Goal: Information Seeking & Learning: Understand process/instructions

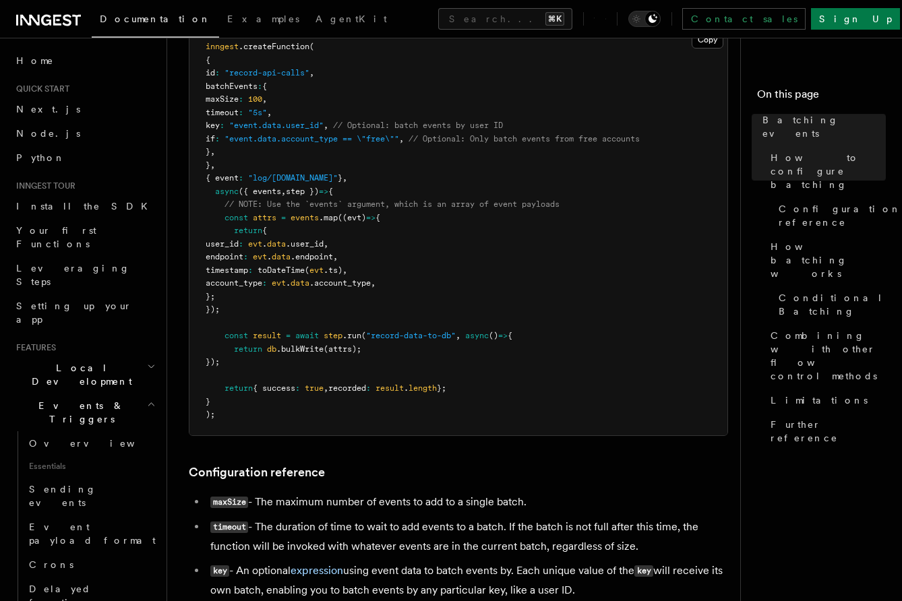
scroll to position [359, 0]
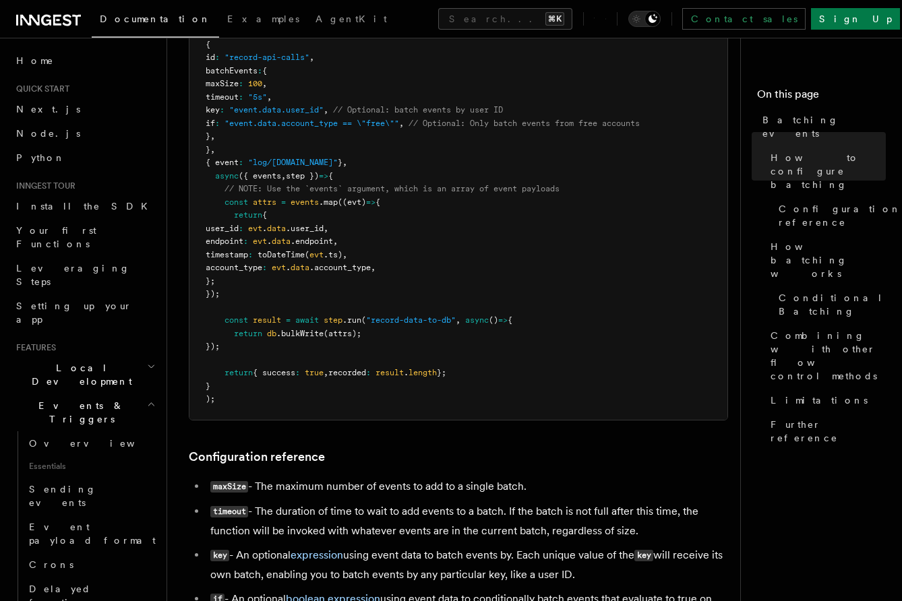
click at [307, 326] on pre "inngest .createFunction ( { id : "record-api-calls" , batchEvents : { maxSize :…" at bounding box center [458, 215] width 538 height 408
click at [307, 334] on span ".bulkWrite" at bounding box center [299, 333] width 47 height 9
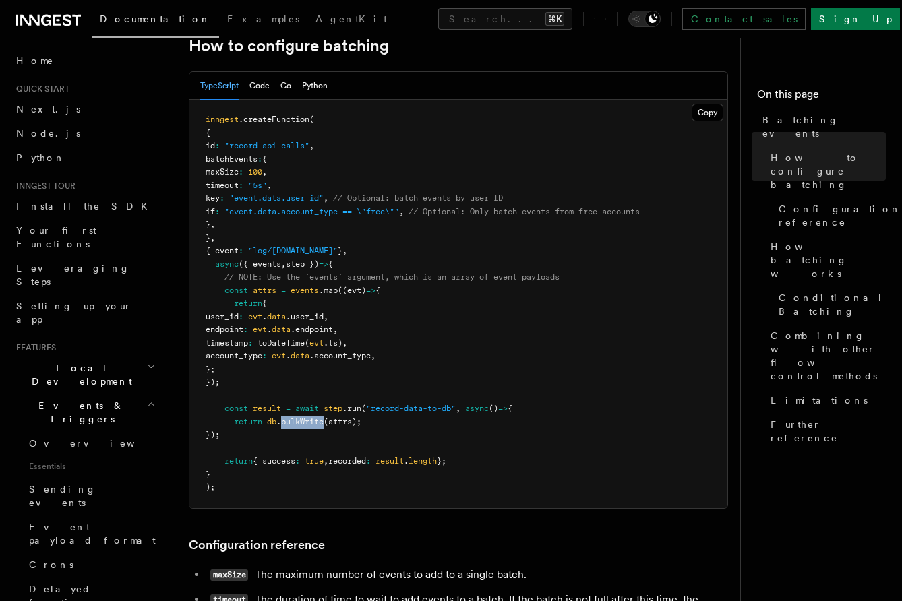
scroll to position [268, 0]
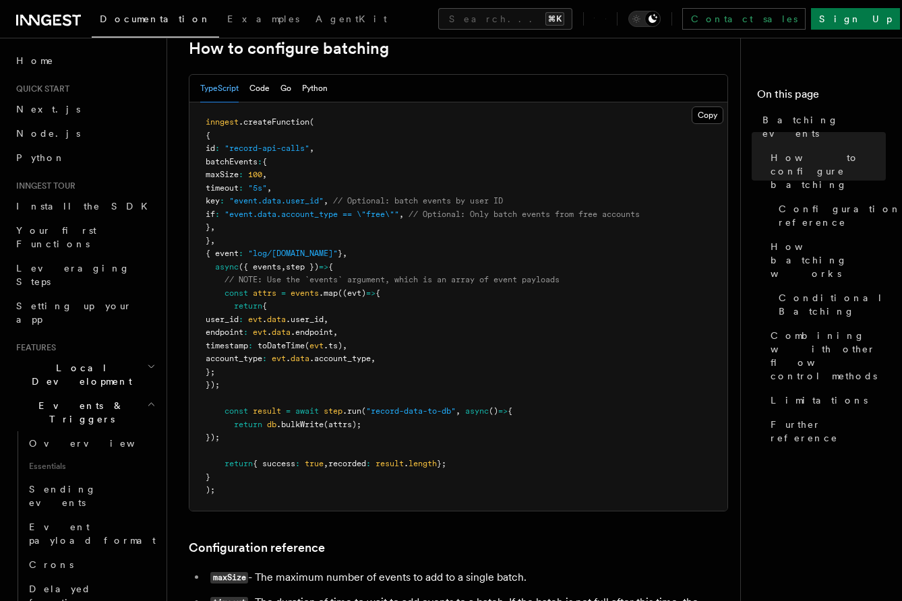
click at [272, 426] on span "db" at bounding box center [271, 424] width 9 height 9
click at [295, 429] on span ".bulkWrite" at bounding box center [299, 424] width 47 height 9
click at [305, 429] on span ".bulkWrite" at bounding box center [299, 424] width 47 height 9
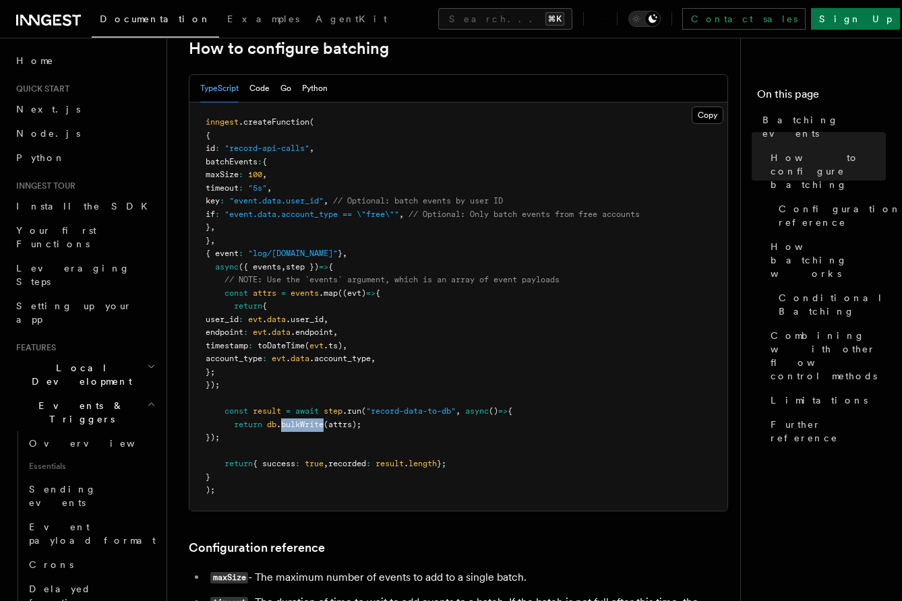
click at [305, 429] on span ".bulkWrite" at bounding box center [299, 424] width 47 height 9
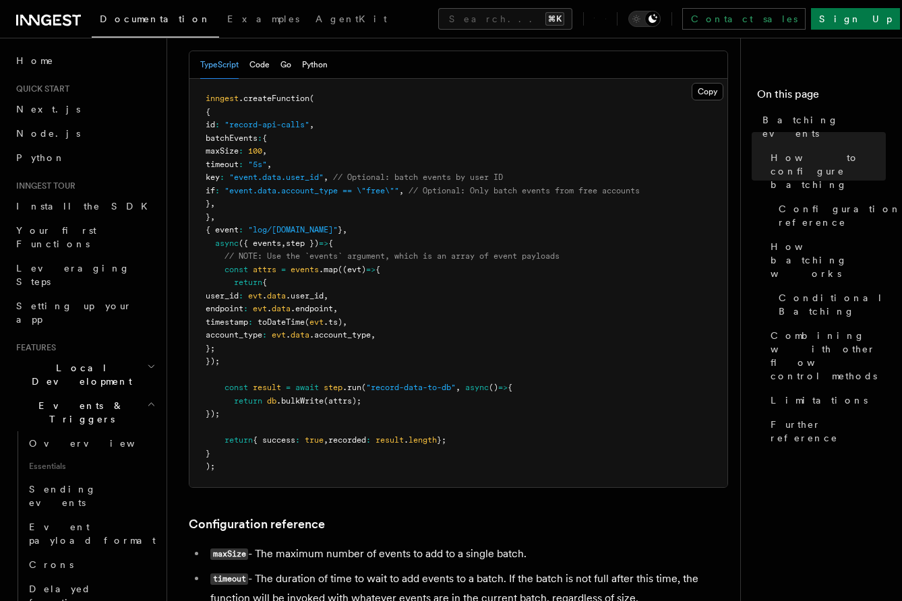
scroll to position [289, 0]
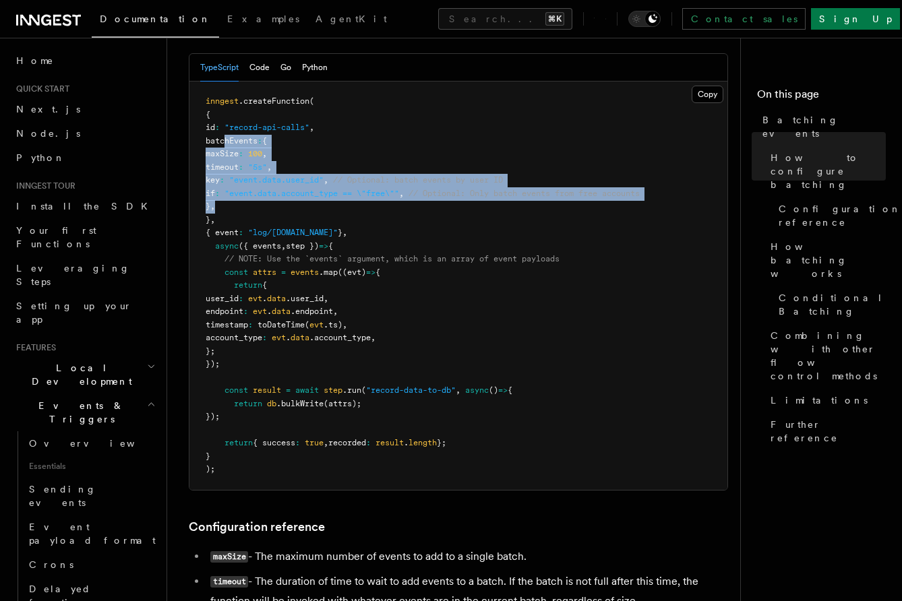
drag, startPoint x: 226, startPoint y: 142, endPoint x: 305, endPoint y: 206, distance: 101.2
click at [305, 206] on pre "inngest .createFunction ( { id : "record-api-calls" , batchEvents : { maxSize :…" at bounding box center [458, 286] width 538 height 408
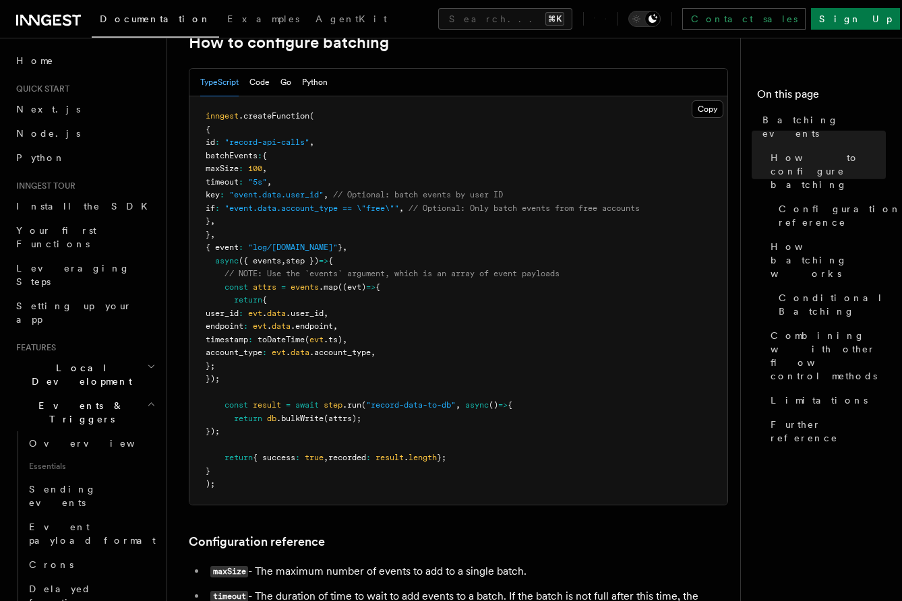
scroll to position [275, 0]
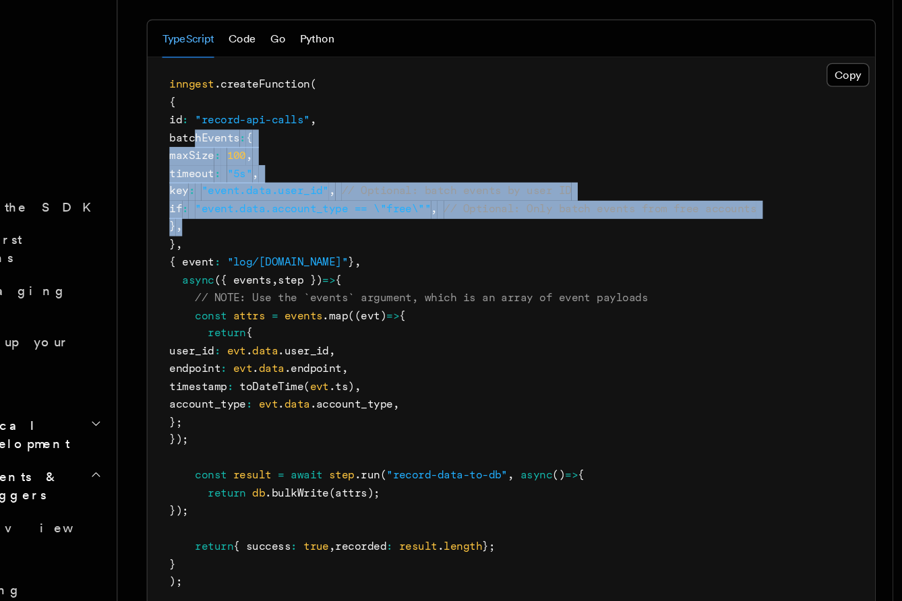
drag, startPoint x: 226, startPoint y: 153, endPoint x: 274, endPoint y: 217, distance: 79.9
click at [274, 217] on pre "inngest .createFunction ( { id : "record-api-calls" , batchEvents : { maxSize :…" at bounding box center [458, 300] width 538 height 408
drag, startPoint x: 274, startPoint y: 217, endPoint x: 226, endPoint y: 152, distance: 80.6
click at [226, 152] on pre "inngest .createFunction ( { id : "record-api-calls" , batchEvents : { maxSize :…" at bounding box center [458, 300] width 538 height 408
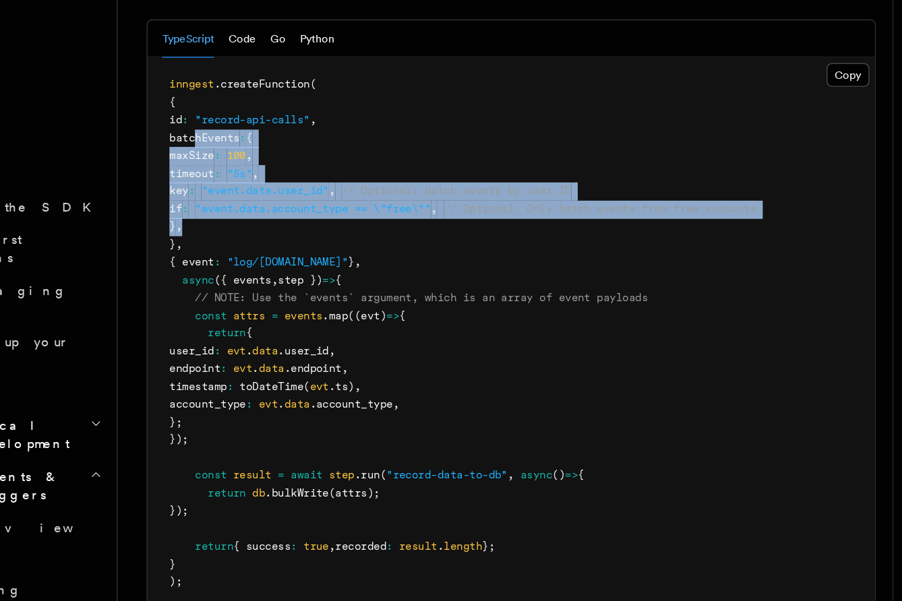
click at [226, 152] on span "batchEvents" at bounding box center [232, 154] width 52 height 9
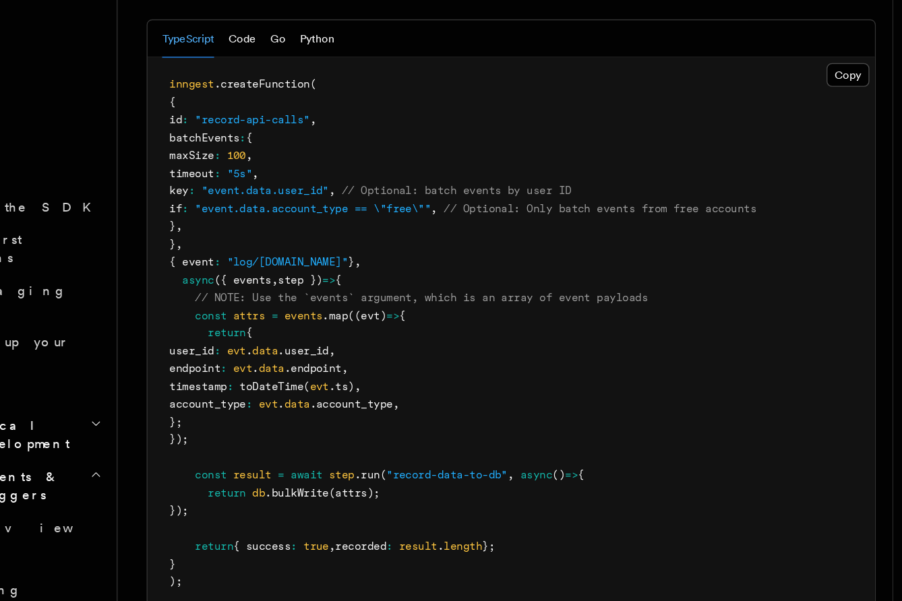
click at [226, 152] on span "batchEvents" at bounding box center [232, 154] width 52 height 9
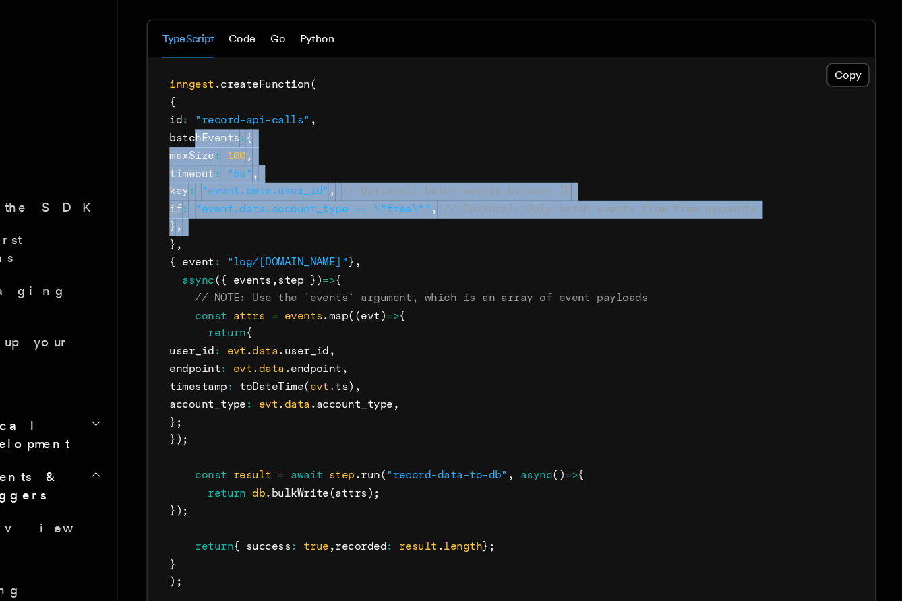
click at [252, 219] on pre "inngest .createFunction ( { id : "record-api-calls" , batchEvents : { maxSize :…" at bounding box center [458, 300] width 538 height 408
click at [257, 220] on pre "inngest .createFunction ( { id : "record-api-calls" , batchEvents : { maxSize :…" at bounding box center [458, 300] width 538 height 408
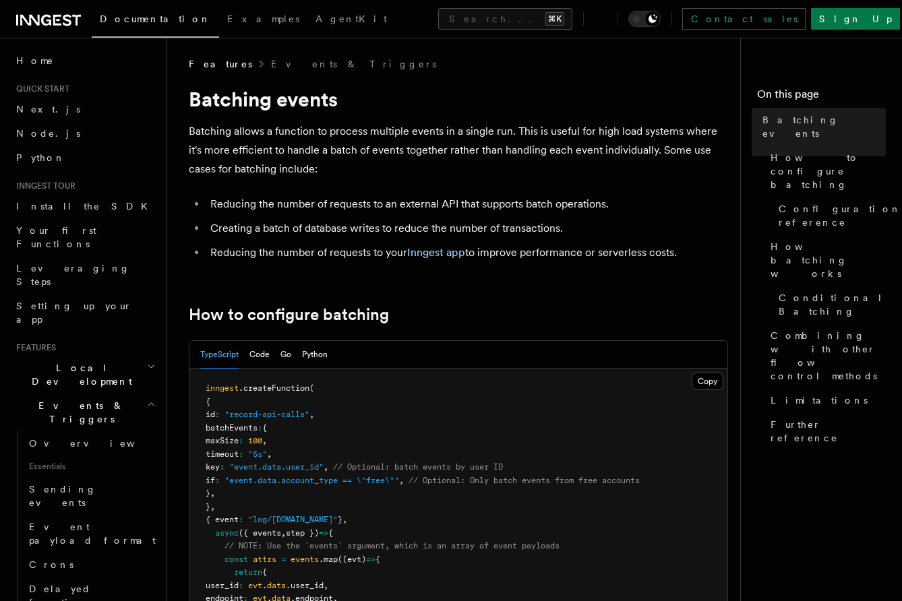
scroll to position [0, 0]
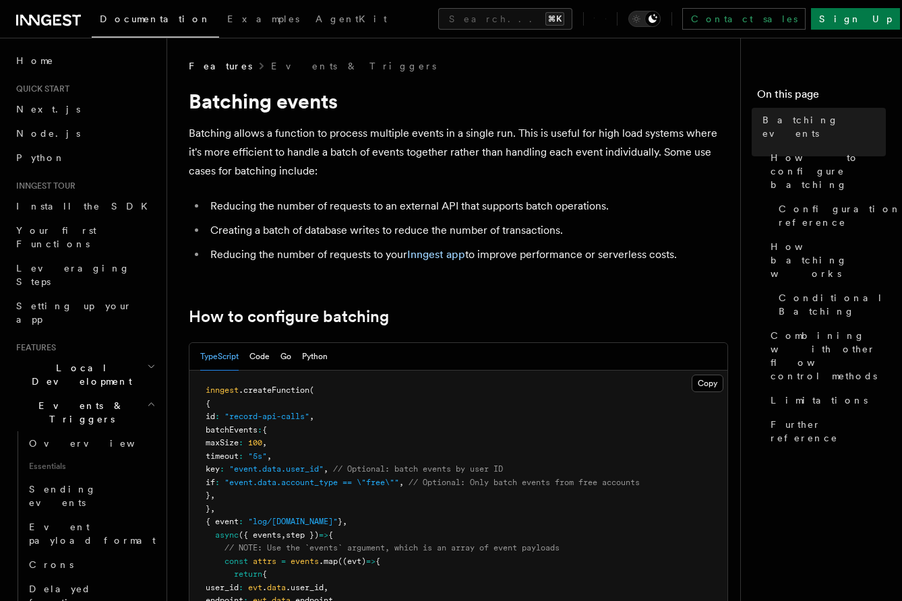
click at [288, 210] on li "Reducing the number of requests to an external API that supports batch operatio…" at bounding box center [467, 206] width 522 height 19
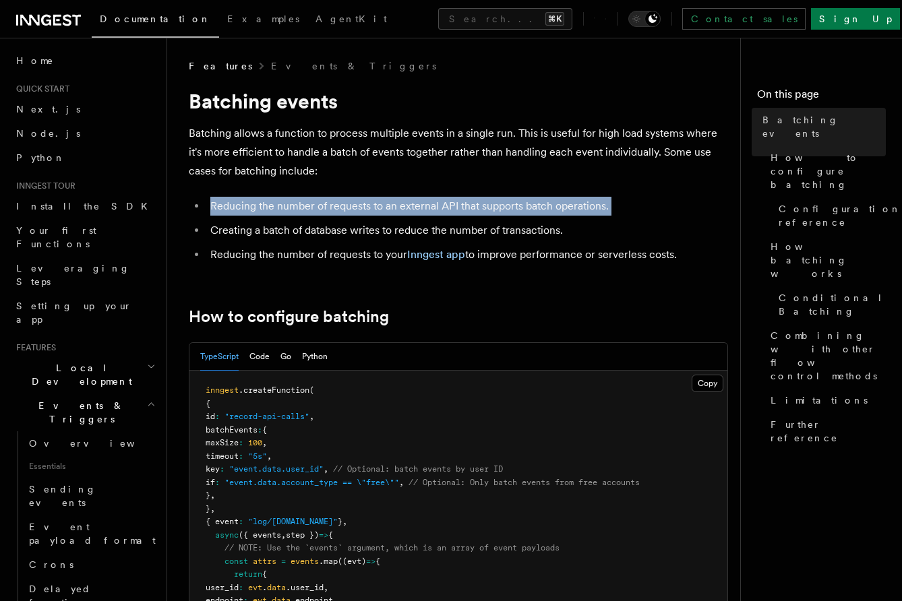
click at [288, 210] on li "Reducing the number of requests to an external API that supports batch operatio…" at bounding box center [467, 206] width 522 height 19
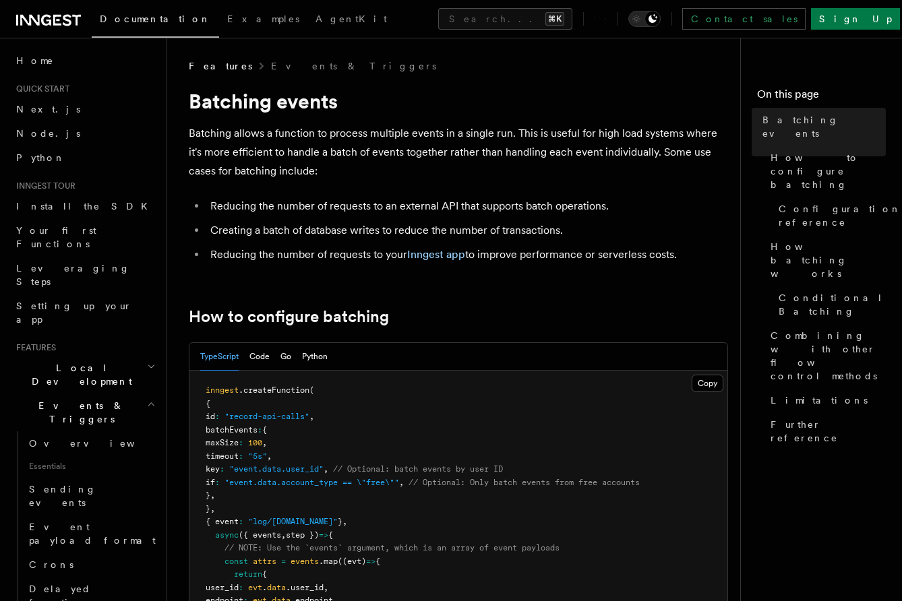
click at [310, 164] on p "Batching allows a function to process multiple events in a single run. This is …" at bounding box center [458, 152] width 539 height 57
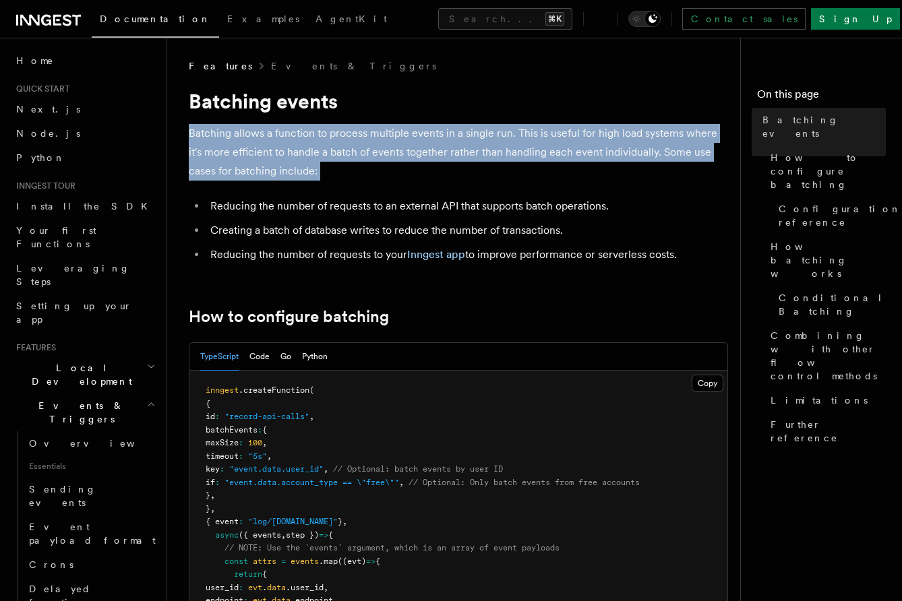
click at [310, 164] on p "Batching allows a function to process multiple events in a single run. This is …" at bounding box center [458, 152] width 539 height 57
click at [310, 149] on p "Batching allows a function to process multiple events in a single run. This is …" at bounding box center [458, 152] width 539 height 57
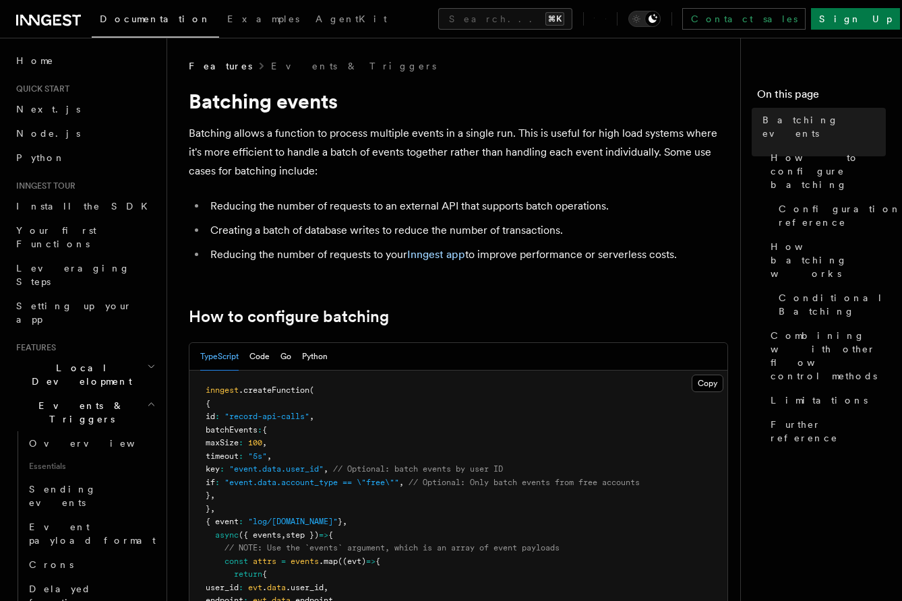
click at [316, 228] on li "Creating a batch of database writes to reduce the number of transactions." at bounding box center [467, 230] width 522 height 19
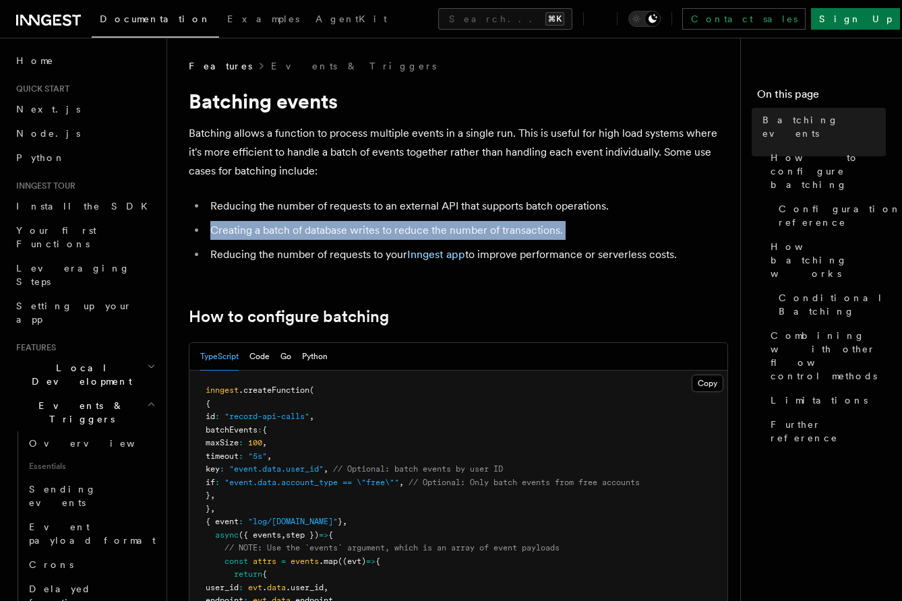
click at [316, 228] on li "Creating a batch of database writes to reduce the number of transactions." at bounding box center [467, 230] width 522 height 19
click at [322, 228] on li "Creating a batch of database writes to reduce the number of transactions." at bounding box center [467, 230] width 522 height 19
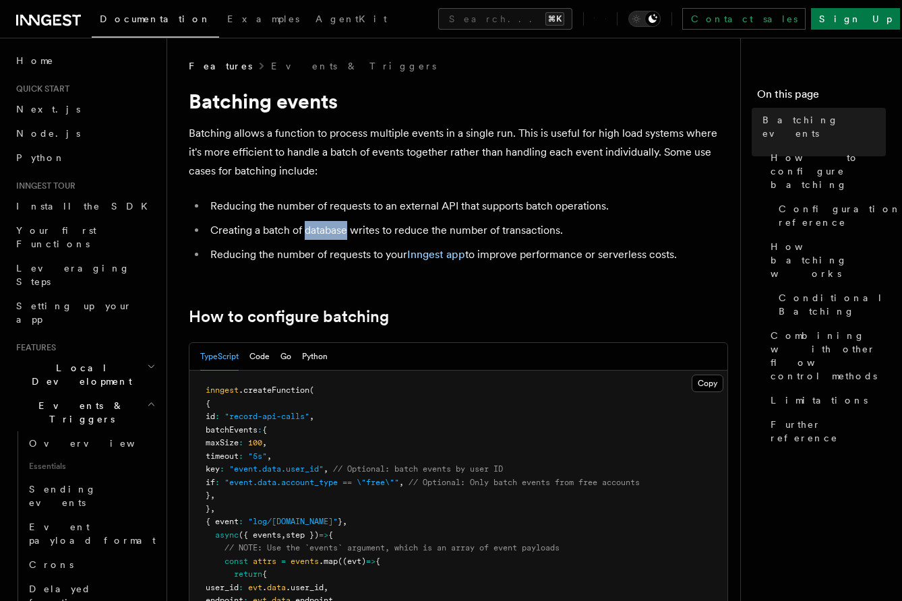
click at [322, 228] on li "Creating a batch of database writes to reduce the number of transactions." at bounding box center [467, 230] width 522 height 19
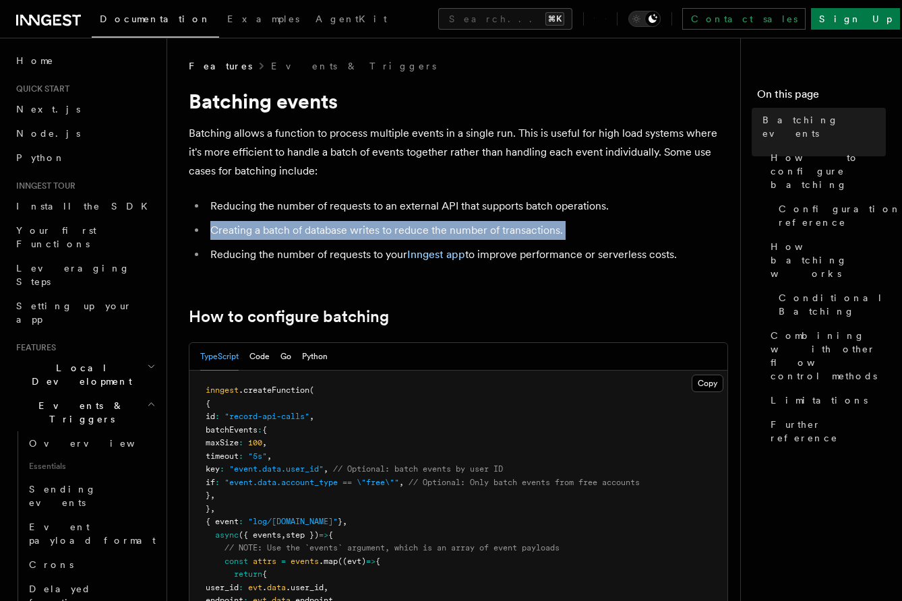
click at [322, 228] on li "Creating a batch of database writes to reduce the number of transactions." at bounding box center [467, 230] width 522 height 19
click at [320, 236] on li "Creating a batch of database writes to reduce the number of transactions." at bounding box center [467, 230] width 522 height 19
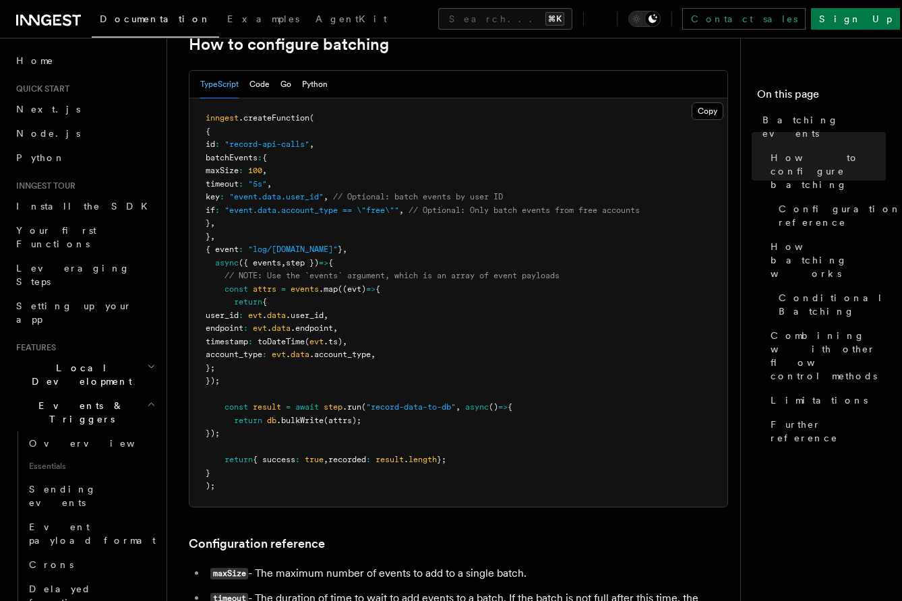
scroll to position [261, 0]
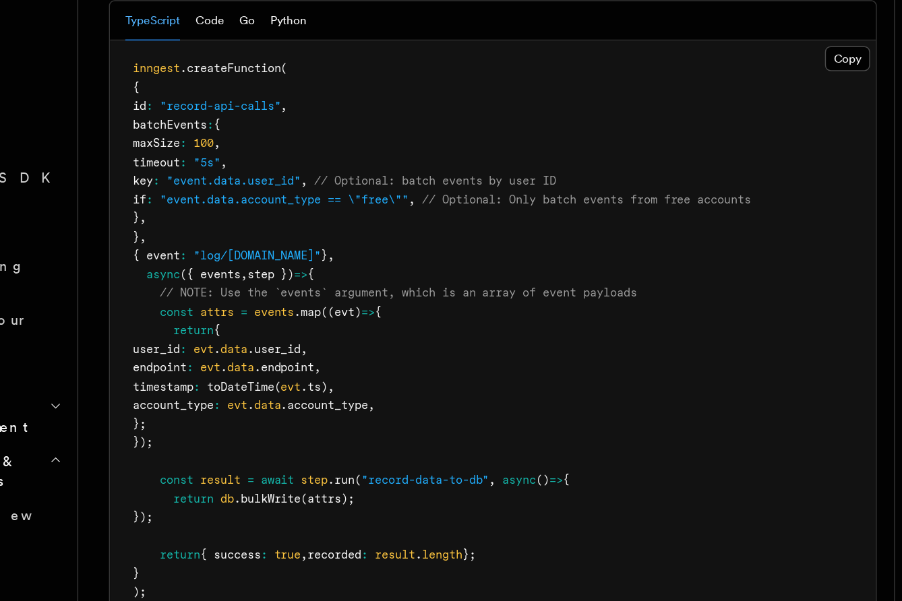
drag, startPoint x: 233, startPoint y: 300, endPoint x: 362, endPoint y: 393, distance: 158.8
click at [362, 393] on pre "inngest .createFunction ( { id : "record-api-calls" , batchEvents : { maxSize :…" at bounding box center [458, 314] width 538 height 408
click at [315, 302] on span "events" at bounding box center [304, 300] width 28 height 9
click at [281, 272] on span "({ events" at bounding box center [260, 274] width 42 height 9
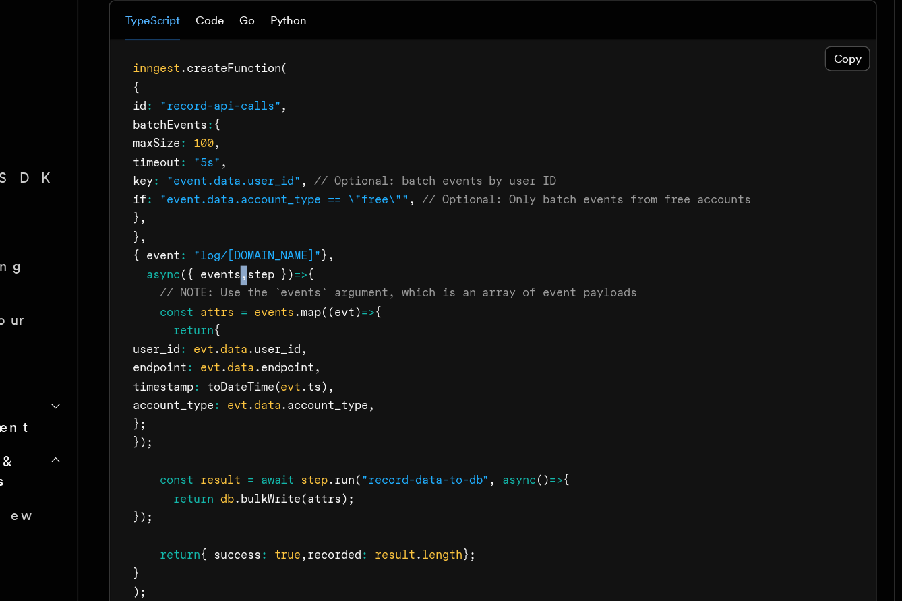
click at [281, 272] on span "({ events" at bounding box center [260, 274] width 42 height 9
click at [276, 274] on span "({ events" at bounding box center [260, 274] width 42 height 9
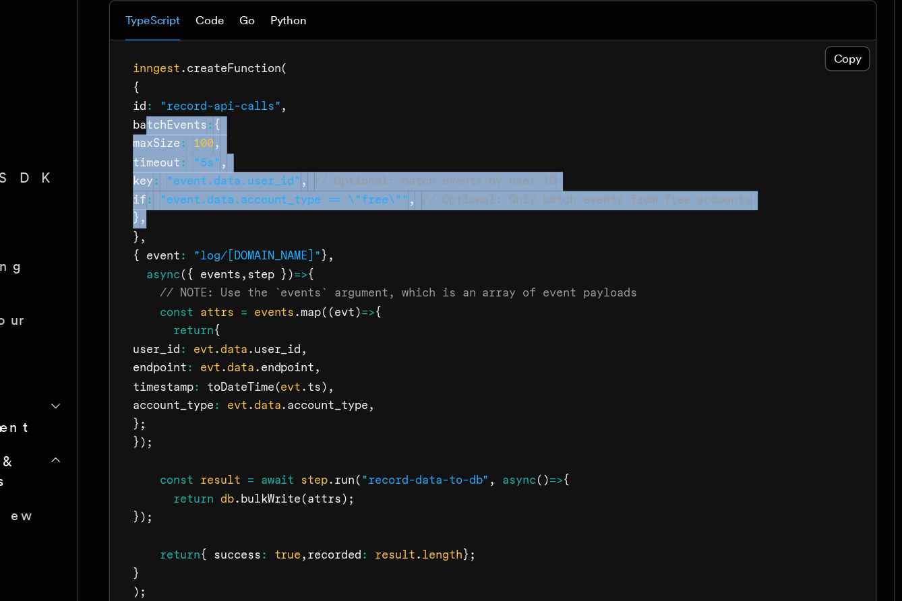
drag, startPoint x: 222, startPoint y: 173, endPoint x: 284, endPoint y: 231, distance: 84.4
click at [284, 231] on pre "inngest .createFunction ( { id : "record-api-calls" , batchEvents : { maxSize :…" at bounding box center [458, 314] width 538 height 408
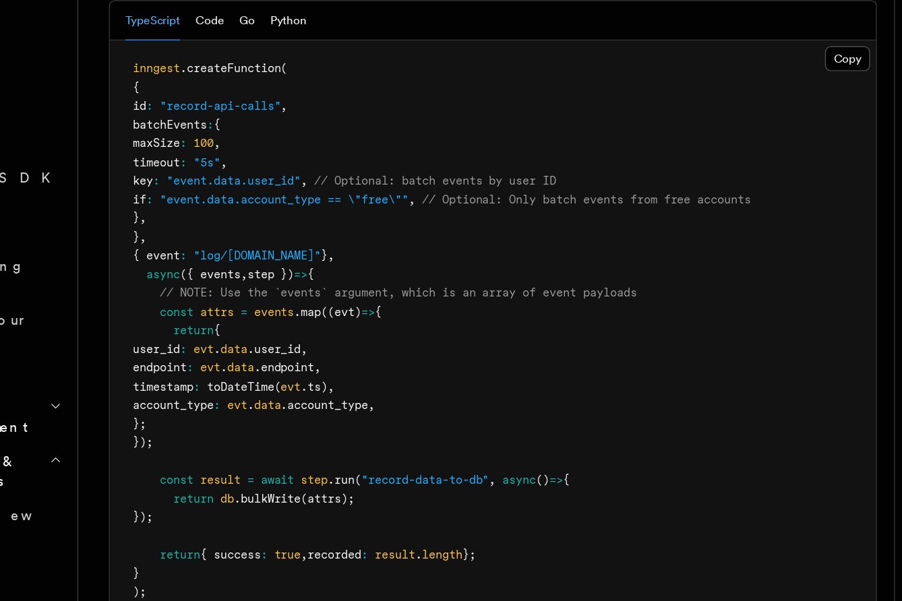
click at [290, 231] on pre "inngest .createFunction ( { id : "record-api-calls" , batchEvents : { maxSize :…" at bounding box center [458, 314] width 538 height 408
click at [239, 195] on span "timeout" at bounding box center [222, 195] width 33 height 9
drag, startPoint x: 299, startPoint y: 200, endPoint x: 226, endPoint y: 197, distance: 72.8
click at [226, 197] on span "timeout : "5s" ," at bounding box center [239, 195] width 66 height 9
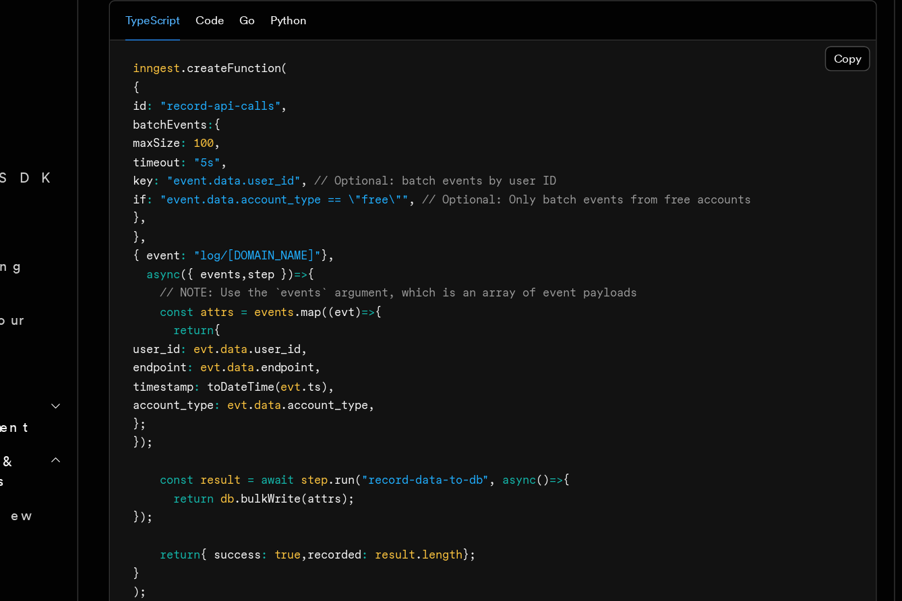
click at [239, 185] on span "maxSize" at bounding box center [222, 181] width 33 height 9
click at [302, 185] on pre "inngest .createFunction ( { id : "record-api-calls" , batchEvents : { maxSize :…" at bounding box center [458, 314] width 538 height 408
drag, startPoint x: 307, startPoint y: 185, endPoint x: 236, endPoint y: 185, distance: 71.4
click at [236, 185] on pre "inngest .createFunction ( { id : "record-api-calls" , batchEvents : { maxSize :…" at bounding box center [458, 314] width 538 height 408
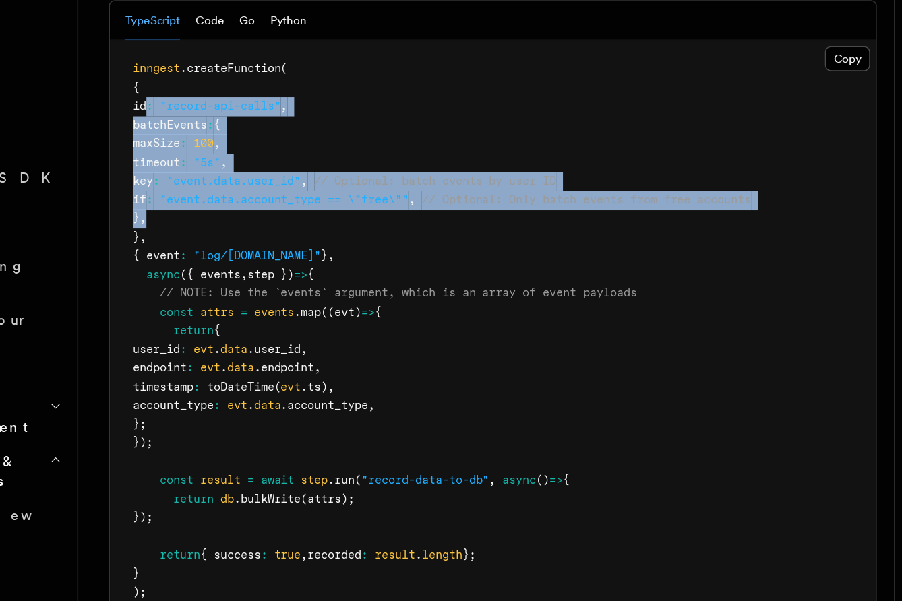
drag, startPoint x: 214, startPoint y: 159, endPoint x: 264, endPoint y: 237, distance: 92.2
click at [264, 237] on pre "inngest .createFunction ( { id : "record-api-calls" , batchEvents : { maxSize :…" at bounding box center [458, 314] width 538 height 408
click at [291, 189] on pre "inngest .createFunction ( { id : "record-api-calls" , batchEvents : { maxSize :…" at bounding box center [458, 314] width 538 height 408
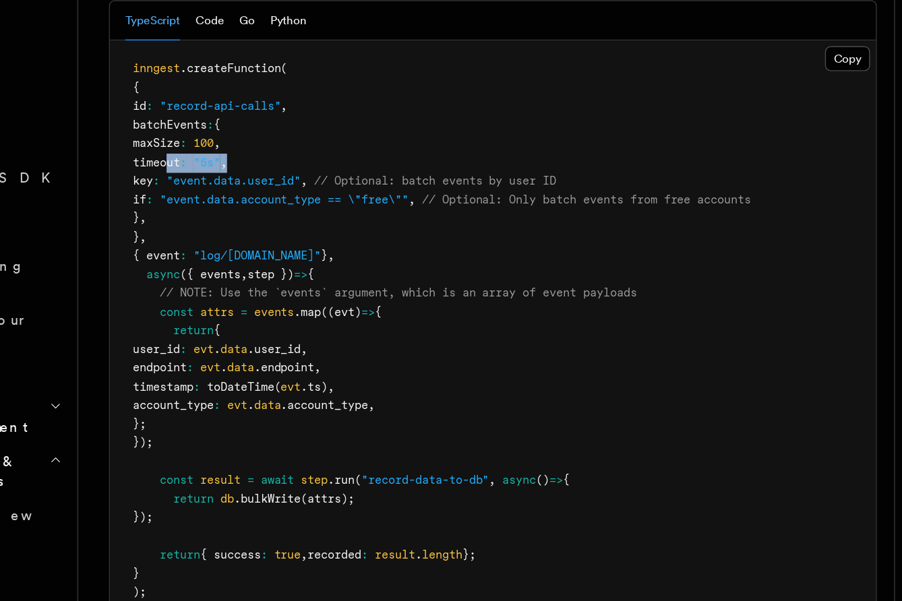
drag, startPoint x: 311, startPoint y: 199, endPoint x: 231, endPoint y: 197, distance: 79.5
click at [231, 197] on pre "inngest .createFunction ( { id : "record-api-calls" , batchEvents : { maxSize :…" at bounding box center [458, 314] width 538 height 408
click at [354, 315] on pre "inngest .createFunction ( { id : "record-api-calls" , batchEvents : { maxSize :…" at bounding box center [458, 314] width 538 height 408
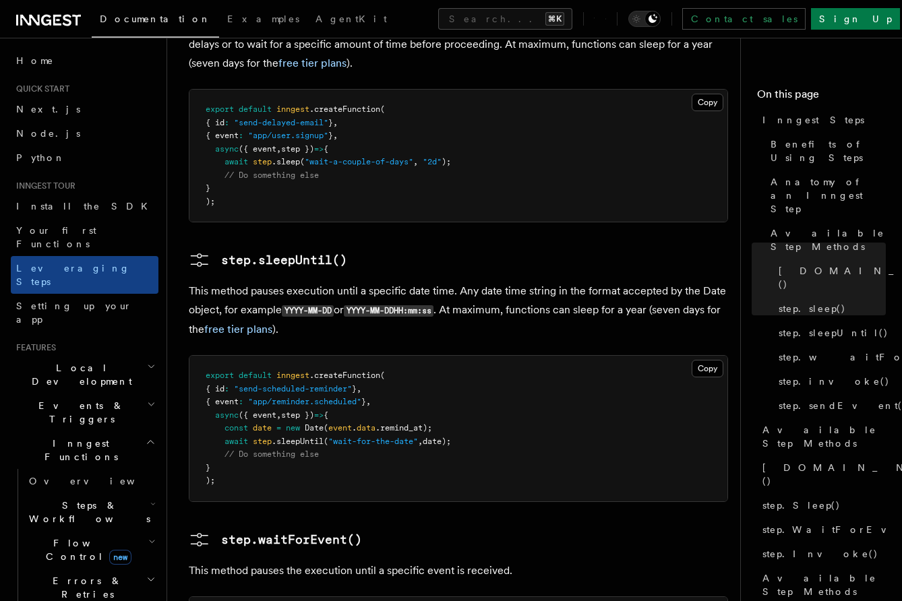
scroll to position [2011, 0]
